Goal: Book appointment/travel/reservation

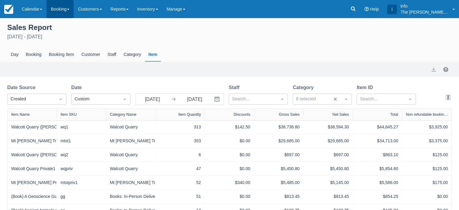
click at [55, 9] on link "Booking" at bounding box center [59, 9] width 27 height 18
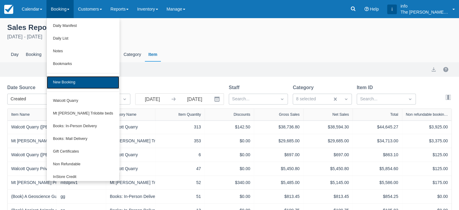
click at [71, 82] on link "New Booking" at bounding box center [83, 82] width 72 height 13
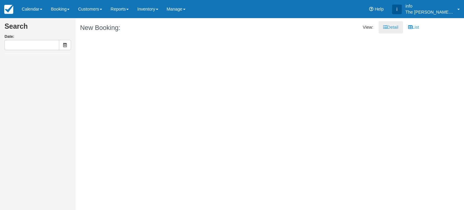
type input "Sat 16 August 2025"
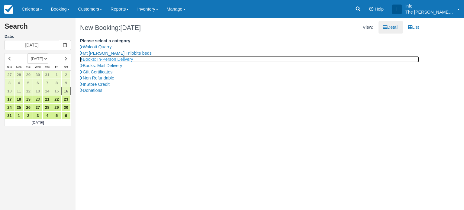
click at [117, 59] on link "Books: In-Person Delivery" at bounding box center [249, 59] width 339 height 6
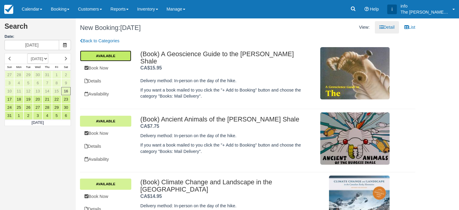
click at [103, 55] on link "Available" at bounding box center [105, 55] width 51 height 11
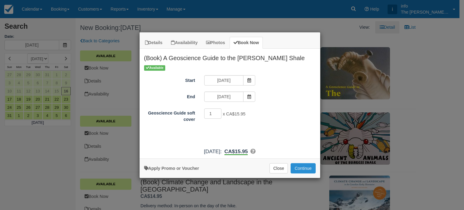
click at [303, 170] on button "Continue" at bounding box center [302, 168] width 25 height 10
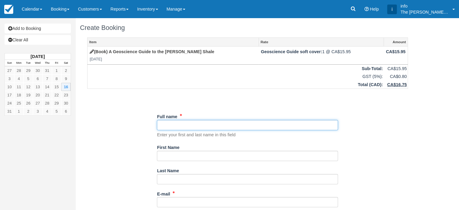
click at [181, 122] on input "Full name" at bounding box center [247, 125] width 181 height 10
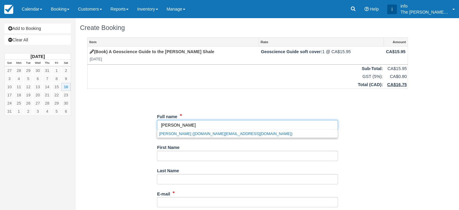
type input "[PERSON_NAME]"
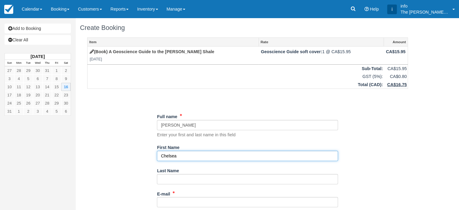
type input "Chelsea"
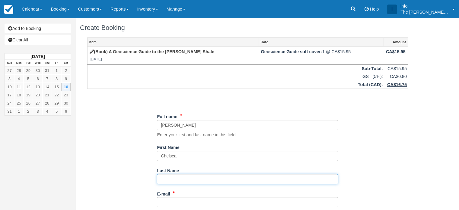
click at [183, 179] on input "Last Name" at bounding box center [247, 179] width 181 height 10
type input "Cook"
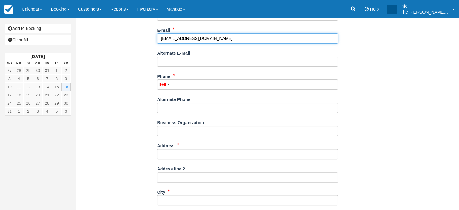
scroll to position [177, 0]
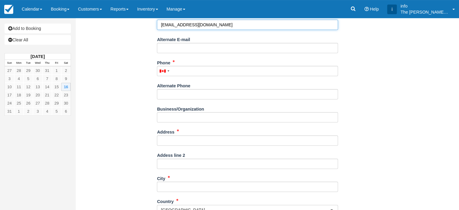
type input "[EMAIL_ADDRESS][DOMAIN_NAME]"
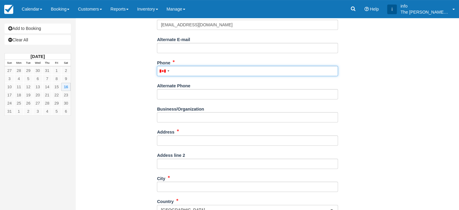
click at [242, 68] on input "Phone" at bounding box center [247, 71] width 181 height 10
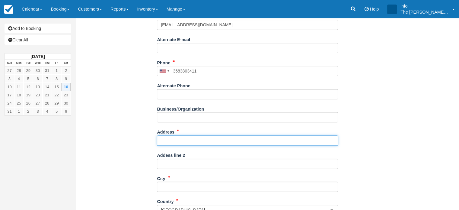
type input "(368) 380-3411"
click at [203, 141] on input "Address" at bounding box center [247, 140] width 181 height 10
type input "[STREET_ADDRESS]"
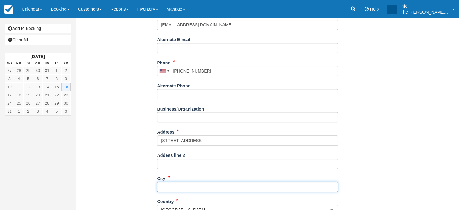
click at [187, 184] on input "City" at bounding box center [247, 186] width 181 height 10
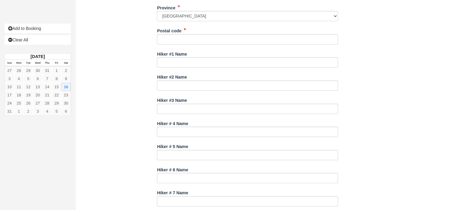
scroll to position [400, 0]
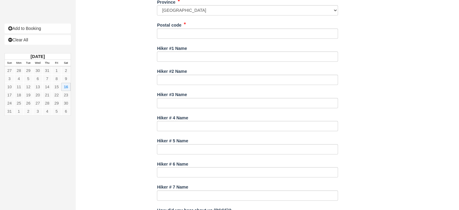
type input "Golden"
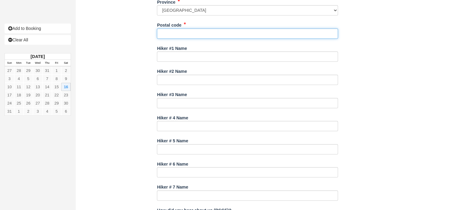
click at [254, 35] on input "Postal code" at bounding box center [247, 33] width 181 height 10
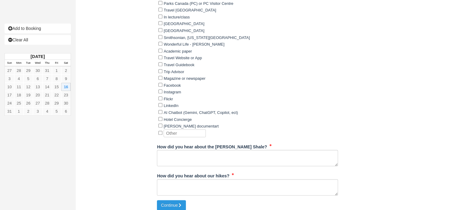
scroll to position [677, 0]
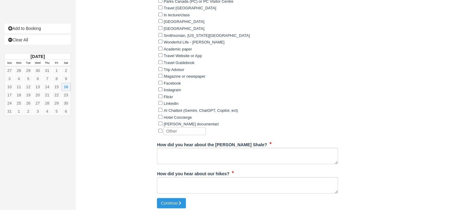
type input "??"
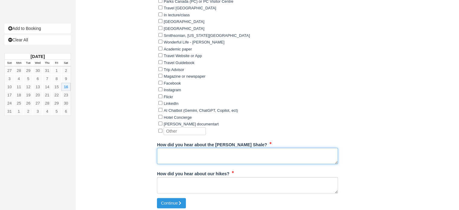
click at [257, 149] on textarea "How did you hear about the [PERSON_NAME] Shale?" at bounding box center [247, 156] width 181 height 16
type textarea "I work here lol"
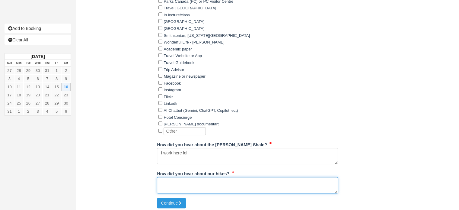
click at [223, 182] on textarea "How did you hear about our hikes?" at bounding box center [247, 185] width 181 height 16
type textarea "I work here"
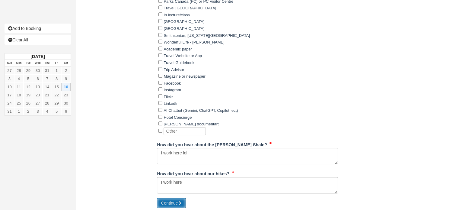
click at [181, 201] on icon "submit" at bounding box center [180, 203] width 4 height 4
type input "+13683803411"
